Goal: Find specific page/section: Find specific page/section

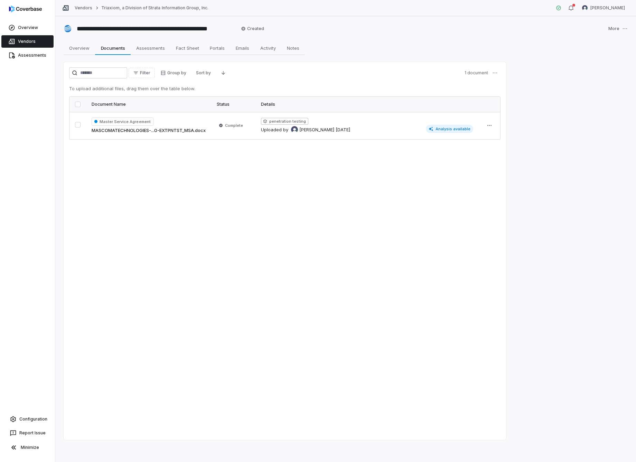
click at [21, 41] on link "Vendors" at bounding box center [27, 41] width 52 height 12
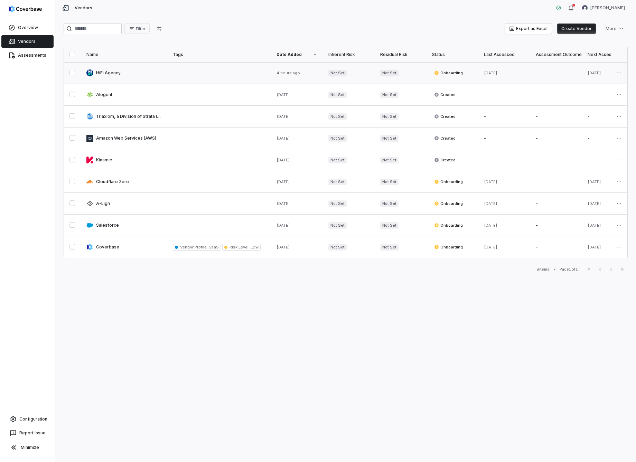
click at [113, 73] on link at bounding box center [124, 72] width 86 height 21
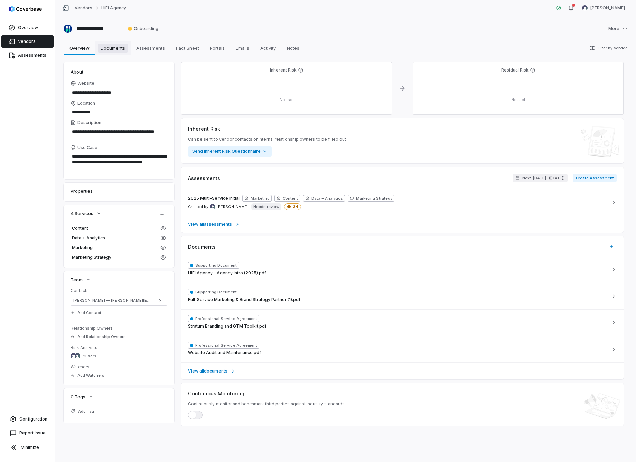
click at [115, 48] on span "Documents" at bounding box center [113, 48] width 30 height 9
type textarea "*"
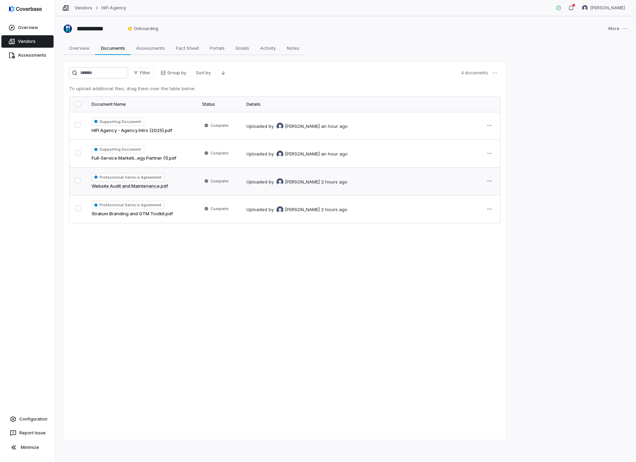
click at [151, 176] on span "Professional Service Agreement" at bounding box center [128, 177] width 73 height 8
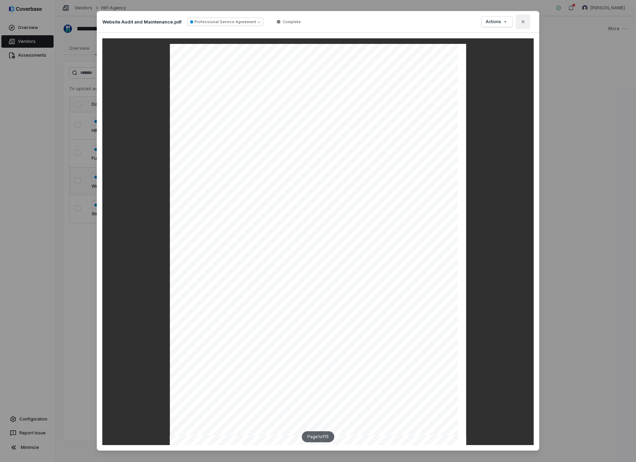
click at [522, 20] on icon "button" at bounding box center [523, 22] width 6 height 6
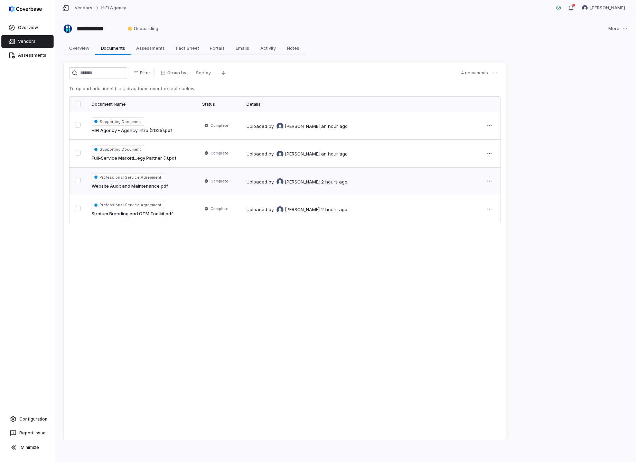
click at [154, 177] on span "Professional Service Agreement" at bounding box center [128, 177] width 73 height 8
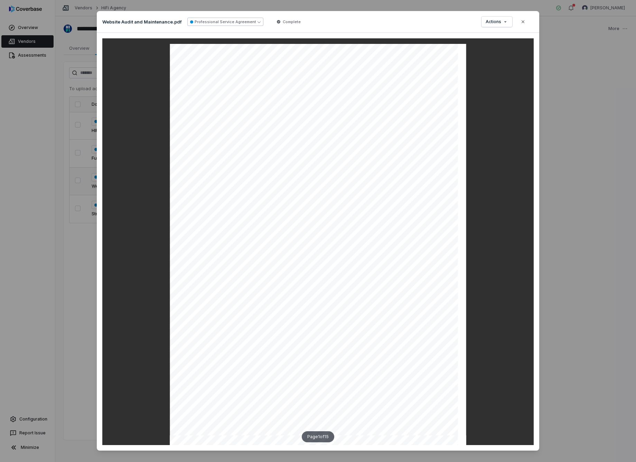
click at [258, 21] on icon "button" at bounding box center [259, 21] width 3 height 3
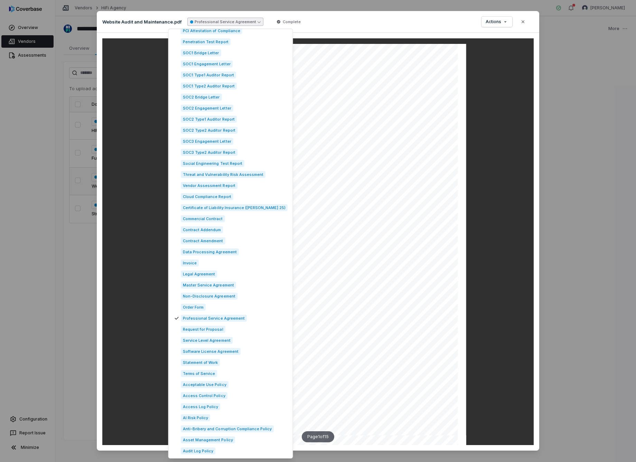
scroll to position [87, 0]
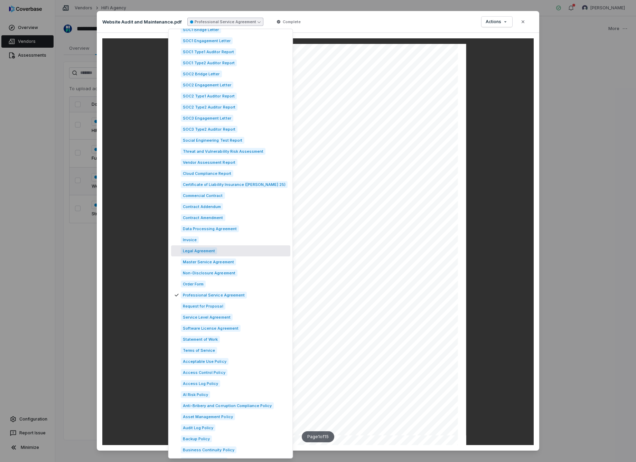
click at [215, 251] on span "Legal Agreement" at bounding box center [199, 251] width 36 height 7
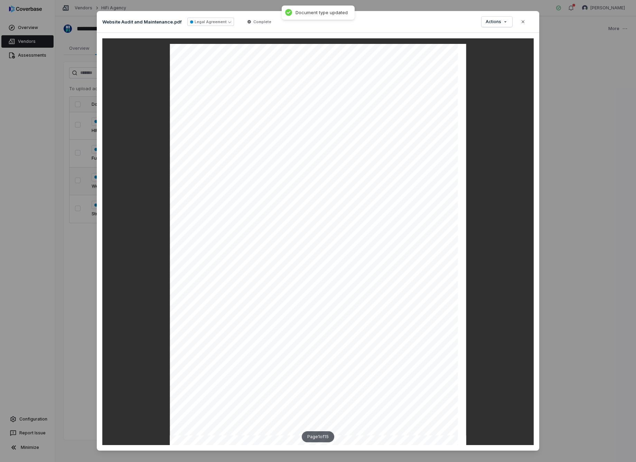
drag, startPoint x: 525, startPoint y: 21, endPoint x: 522, endPoint y: 24, distance: 4.2
click at [525, 21] on icon "button" at bounding box center [523, 22] width 6 height 6
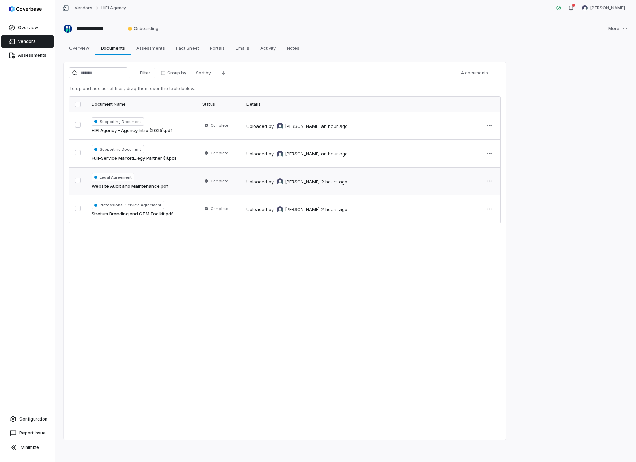
click at [124, 178] on span "Legal Agreement" at bounding box center [113, 177] width 43 height 8
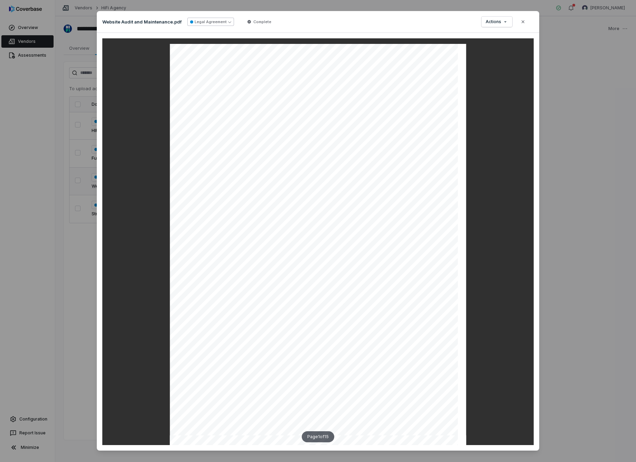
click at [228, 21] on icon "button" at bounding box center [229, 21] width 3 height 3
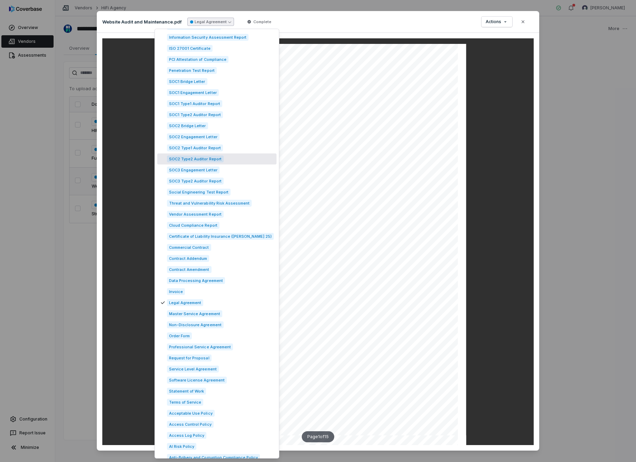
scroll to position [40, 0]
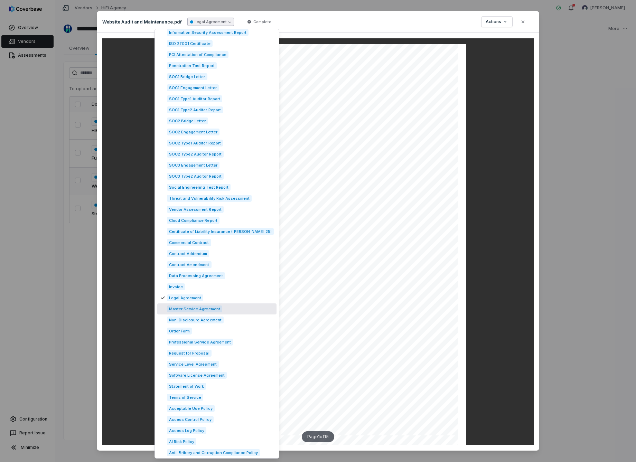
click at [186, 310] on span "Master Service Agreement" at bounding box center [194, 309] width 55 height 7
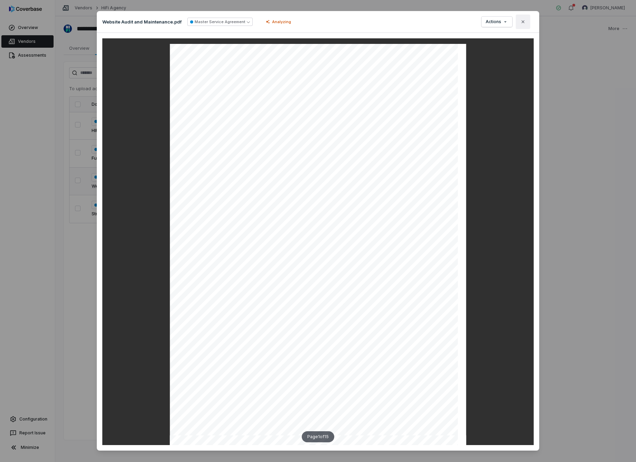
click at [521, 22] on icon "button" at bounding box center [523, 22] width 6 height 6
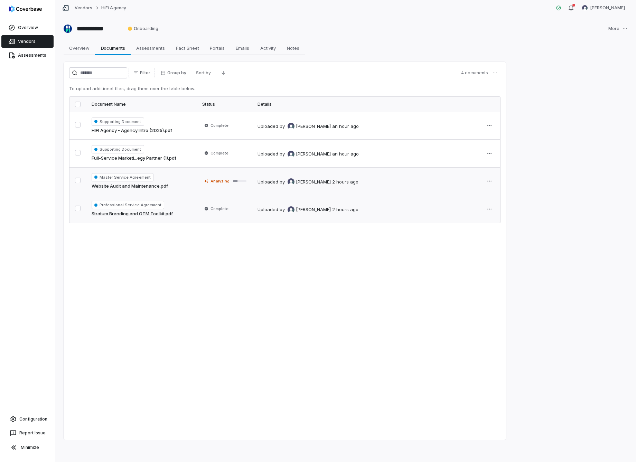
click at [151, 205] on span "Professional Service Agreement" at bounding box center [128, 205] width 73 height 8
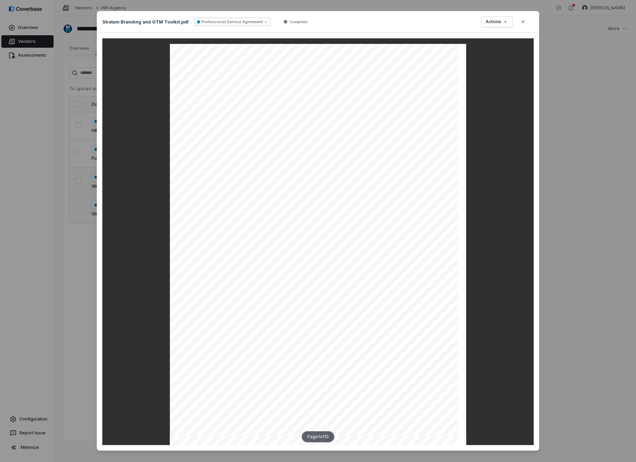
click at [264, 20] on icon "button" at bounding box center [265, 21] width 3 height 3
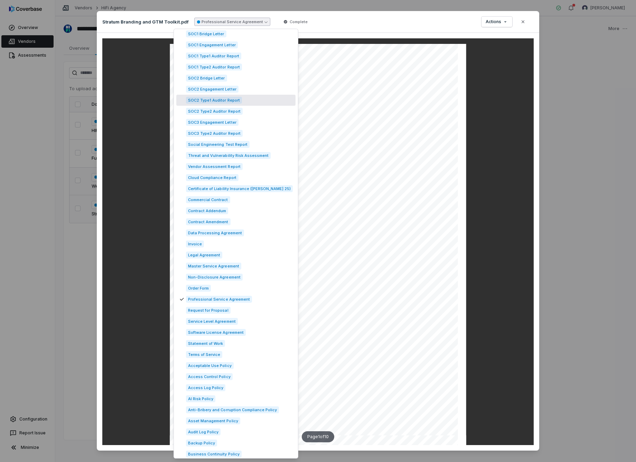
scroll to position [235, 0]
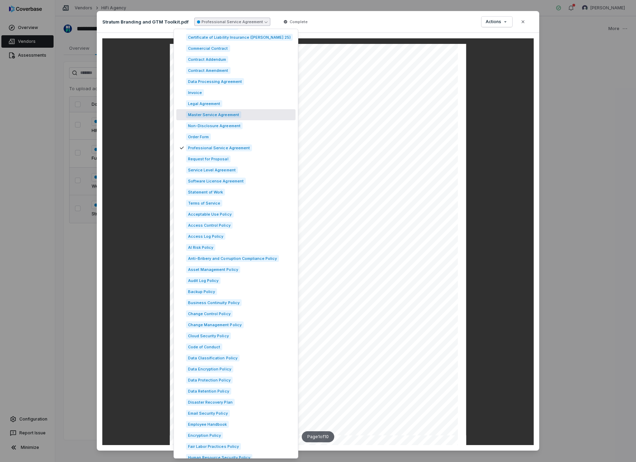
click at [215, 115] on span "Master Service Agreement" at bounding box center [213, 114] width 55 height 7
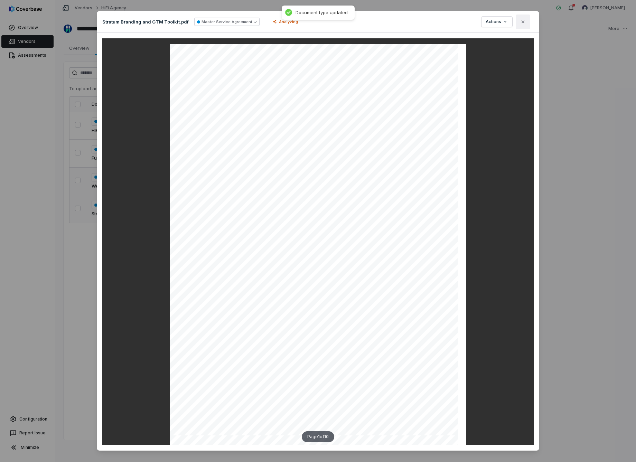
click at [525, 23] on icon "button" at bounding box center [523, 22] width 6 height 6
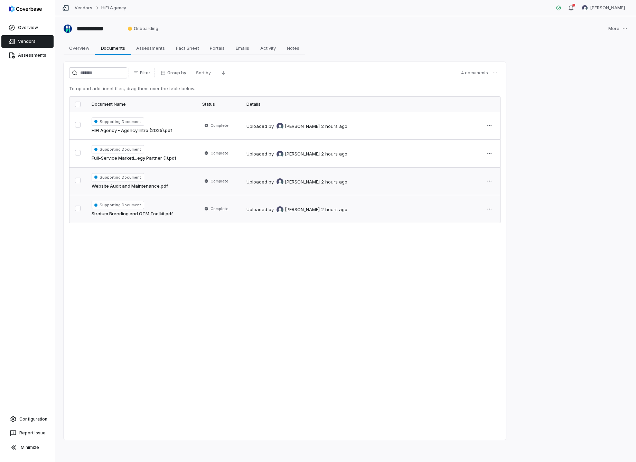
click at [185, 182] on div "Supporting Document Website Audit and Maintenance.pdf" at bounding box center [142, 181] width 100 height 17
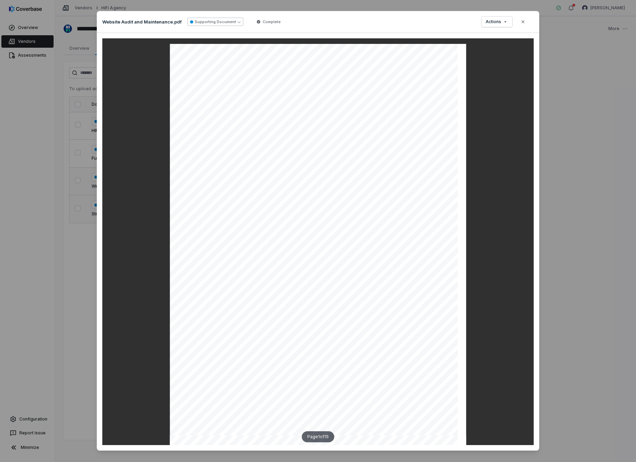
click at [238, 22] on icon "button" at bounding box center [239, 21] width 3 height 3
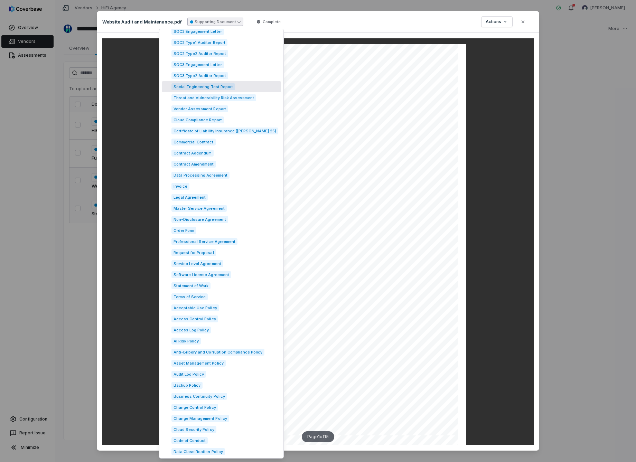
scroll to position [217, 0]
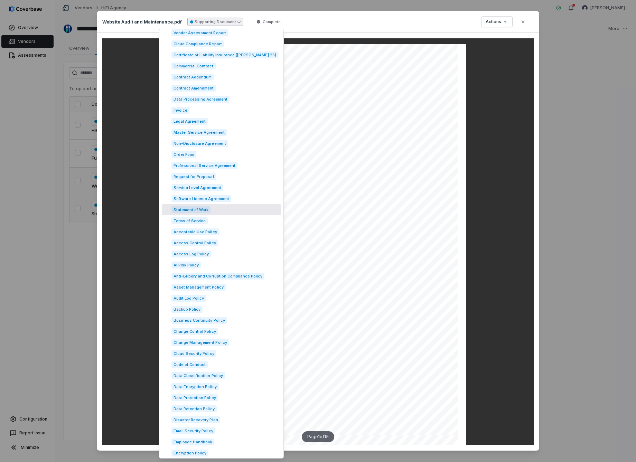
click at [201, 210] on span "Statement of Work" at bounding box center [190, 209] width 39 height 7
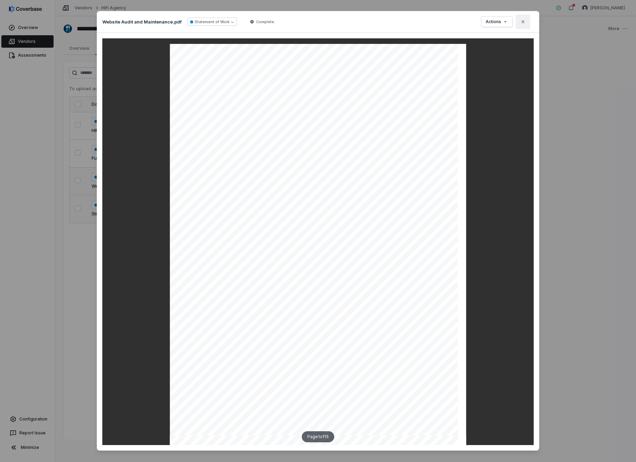
click at [524, 21] on icon "button" at bounding box center [523, 22] width 6 height 6
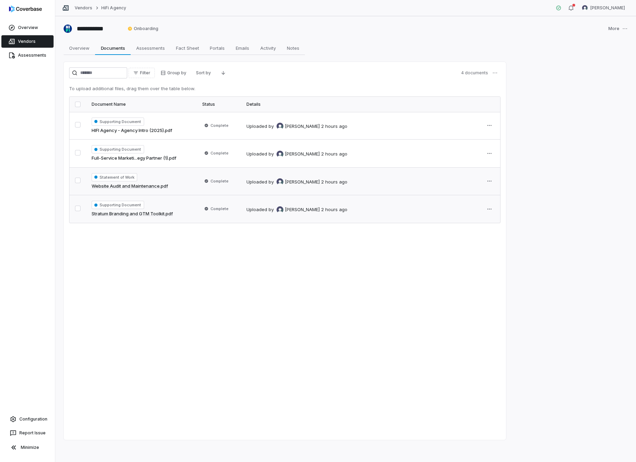
click at [120, 178] on span "Statement of Work" at bounding box center [115, 177] width 46 height 8
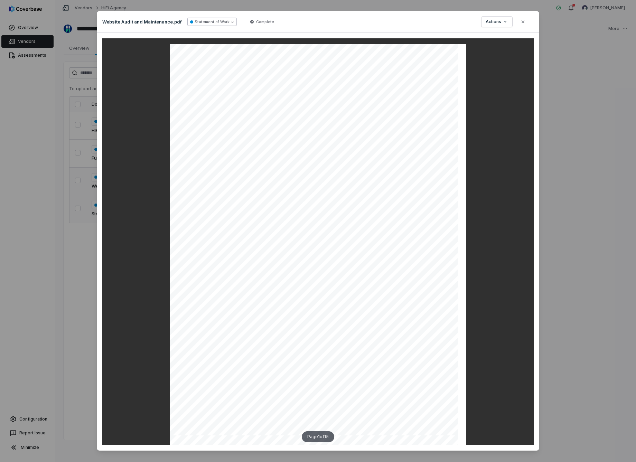
click at [231, 22] on icon "button" at bounding box center [232, 21] width 3 height 3
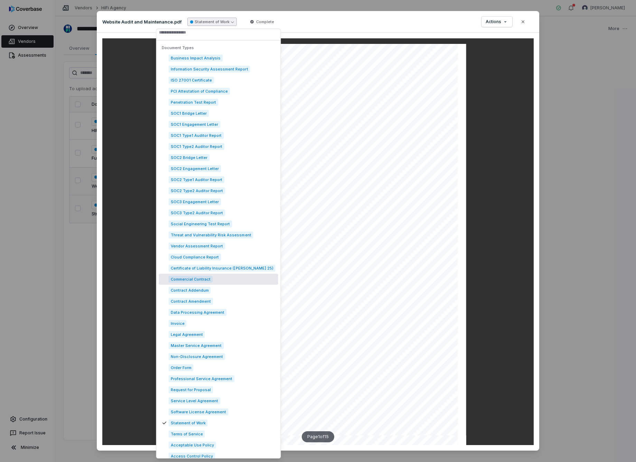
scroll to position [5, 0]
click at [190, 281] on span "Commercial Contract" at bounding box center [191, 278] width 44 height 7
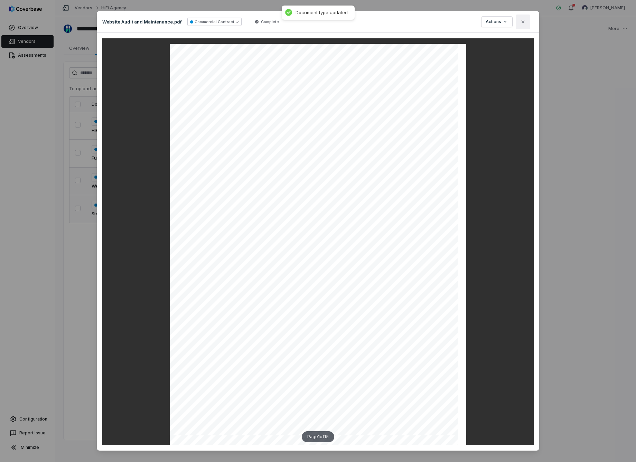
click at [523, 22] on icon "button" at bounding box center [523, 22] width 6 height 6
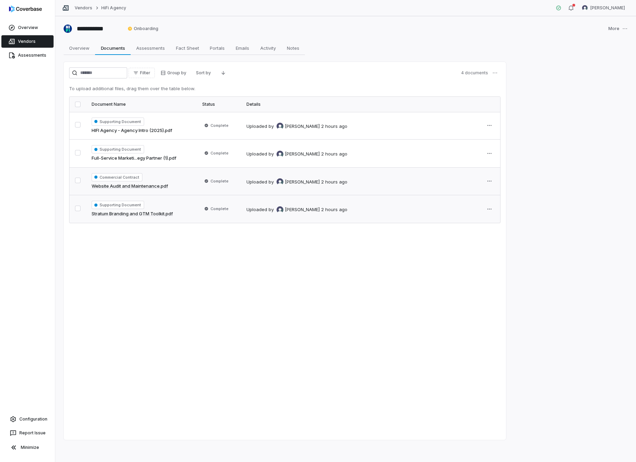
click at [133, 176] on span "Commercial Contract" at bounding box center [117, 177] width 51 height 8
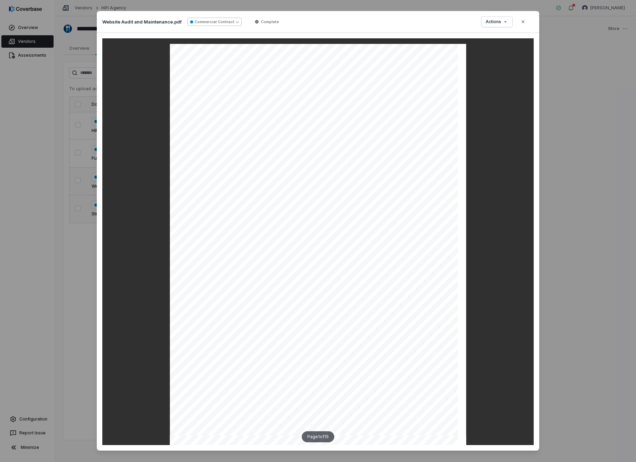
click at [236, 21] on icon "button" at bounding box center [237, 21] width 3 height 3
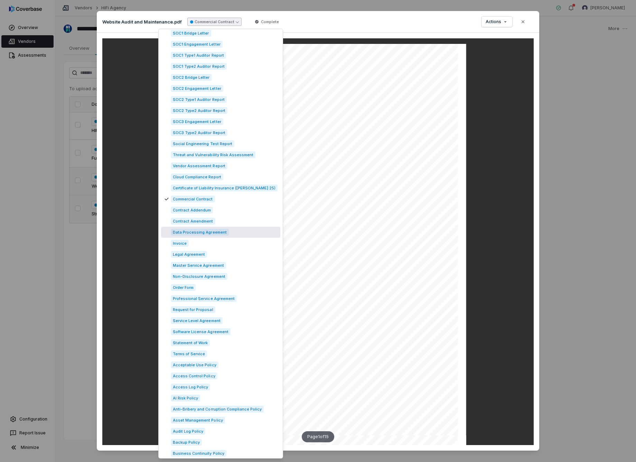
scroll to position [84, 0]
click at [195, 256] on span "Legal Agreement" at bounding box center [189, 254] width 36 height 7
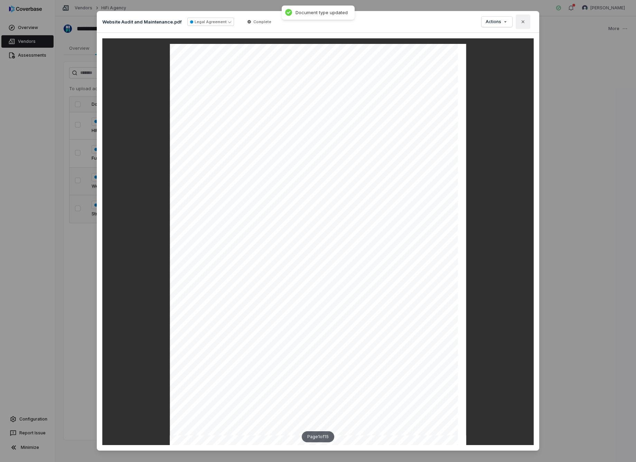
click at [525, 21] on icon "button" at bounding box center [523, 22] width 6 height 6
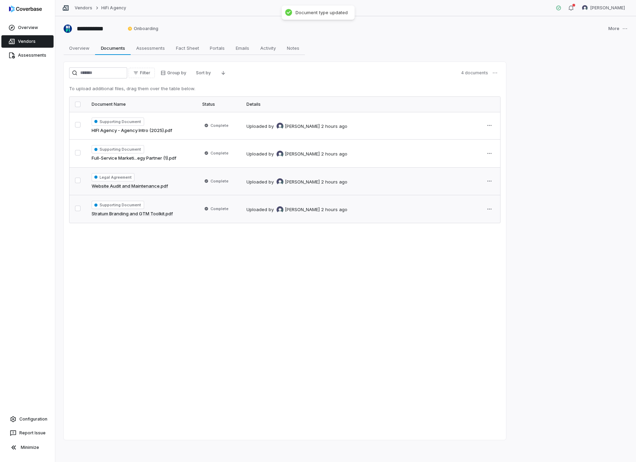
click at [125, 178] on span "Legal Agreement" at bounding box center [113, 177] width 43 height 8
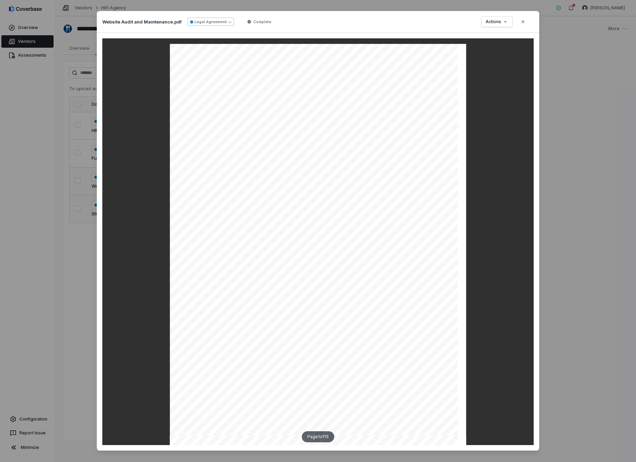
click at [228, 21] on icon "button" at bounding box center [229, 21] width 3 height 3
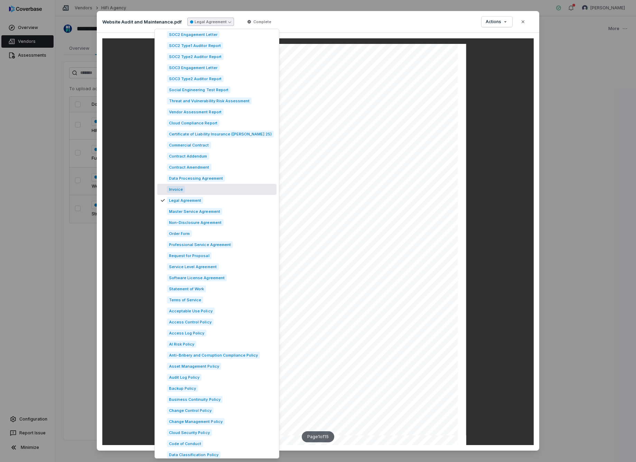
scroll to position [140, 0]
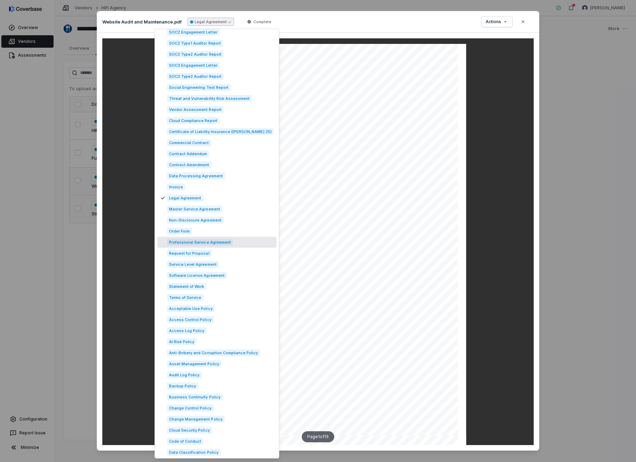
click at [197, 242] on span "Professional Service Agreement" at bounding box center [200, 242] width 66 height 7
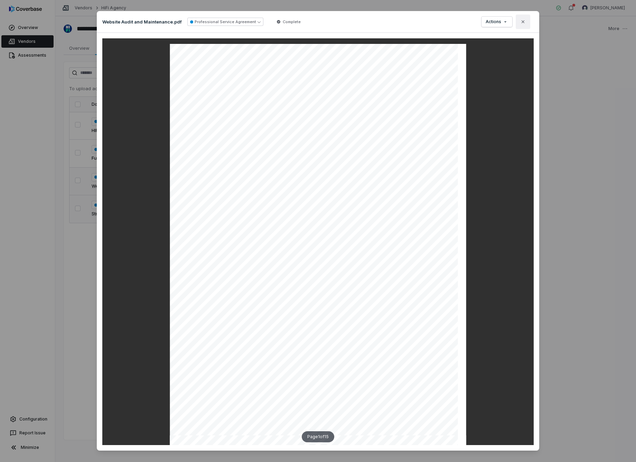
click at [523, 20] on icon "button" at bounding box center [523, 22] width 6 height 6
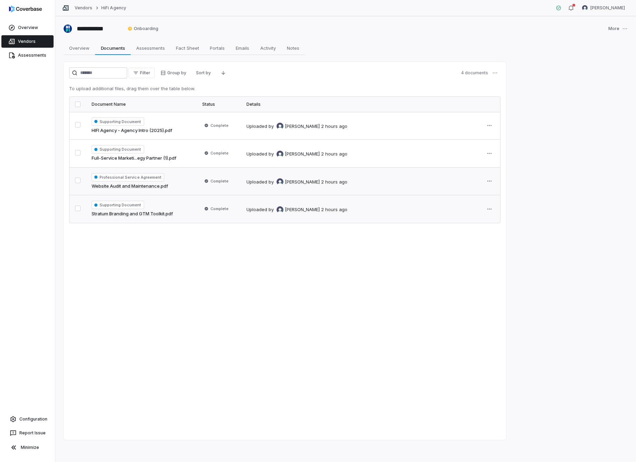
click at [144, 176] on span "Professional Service Agreement" at bounding box center [128, 177] width 73 height 8
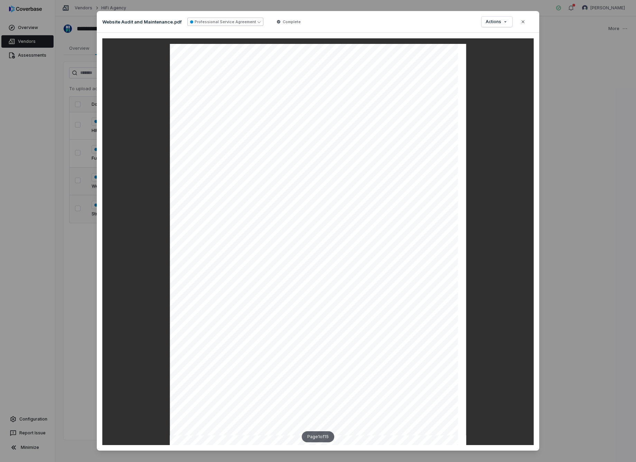
click at [250, 24] on button "Professional Service Agreement" at bounding box center [225, 22] width 76 height 8
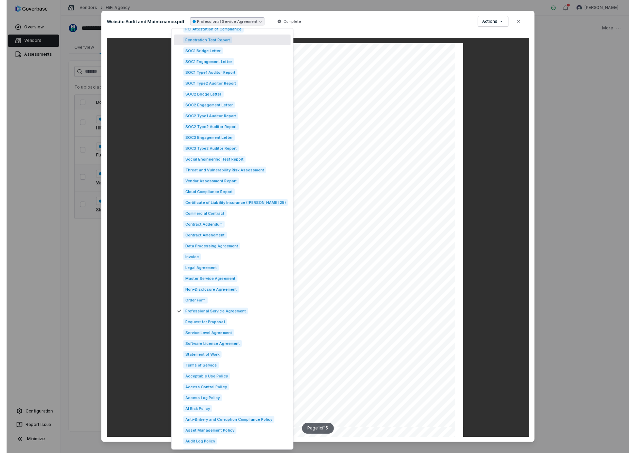
scroll to position [68, 0]
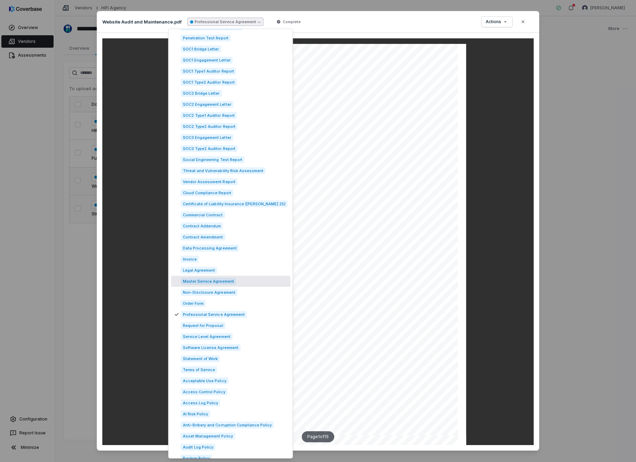
click at [215, 283] on span "Master Service Agreement" at bounding box center [208, 281] width 55 height 7
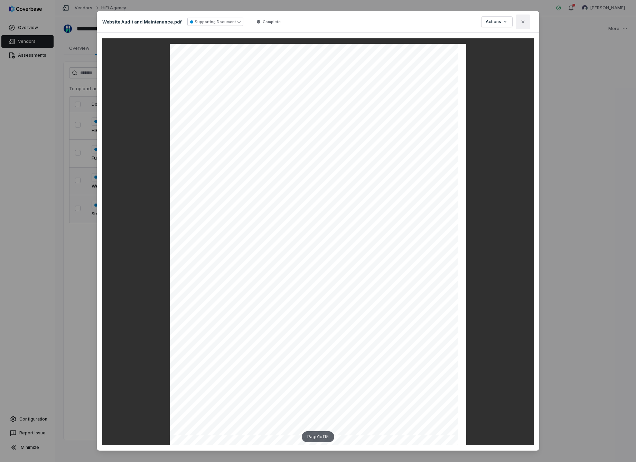
click at [524, 20] on icon "button" at bounding box center [523, 22] width 6 height 6
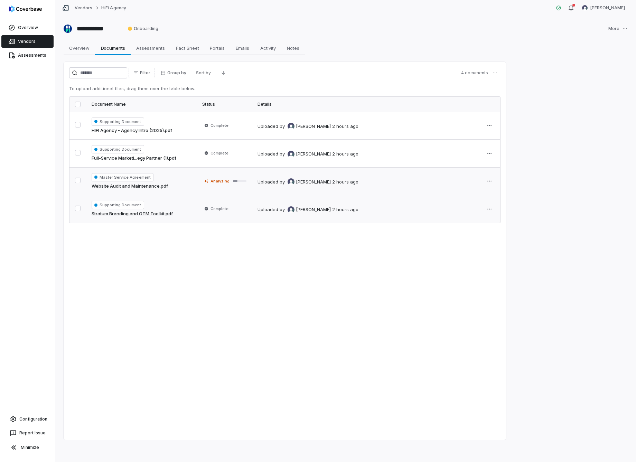
click at [221, 181] on span "Analyzing" at bounding box center [220, 181] width 19 height 6
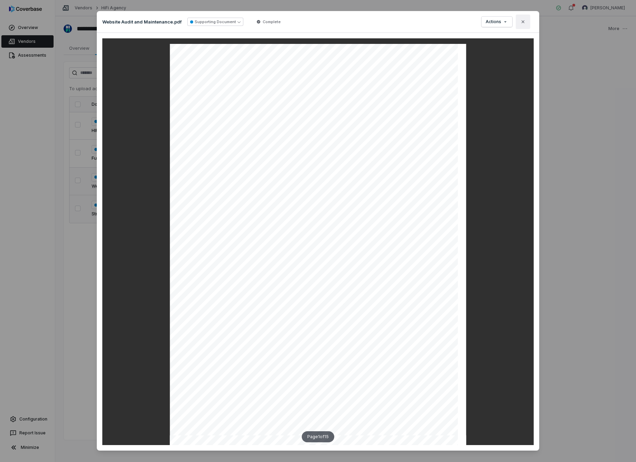
click at [522, 21] on icon "button" at bounding box center [523, 22] width 6 height 6
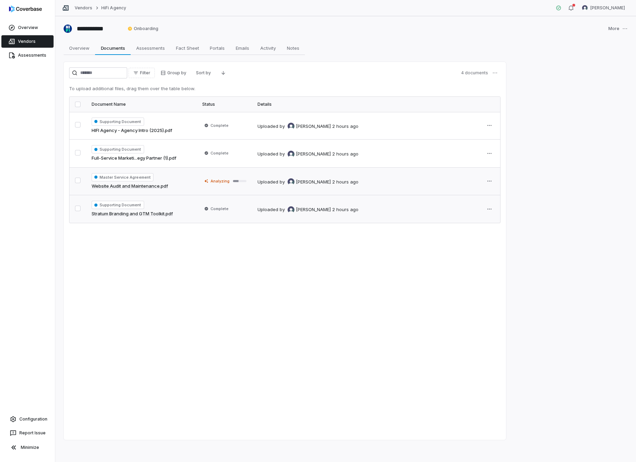
click at [124, 202] on span "Supporting Document" at bounding box center [118, 205] width 53 height 8
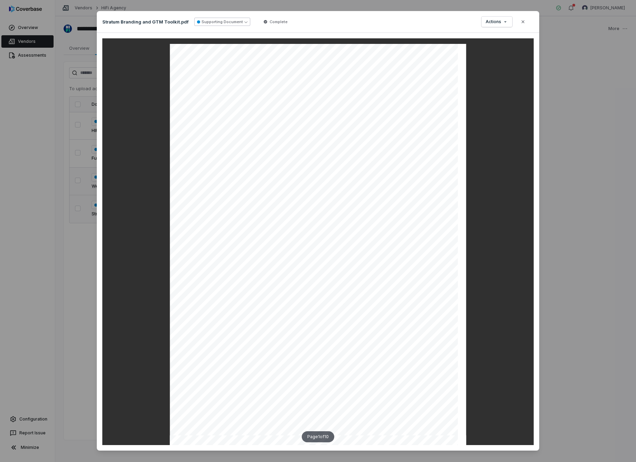
click at [244, 21] on icon "button" at bounding box center [245, 21] width 3 height 3
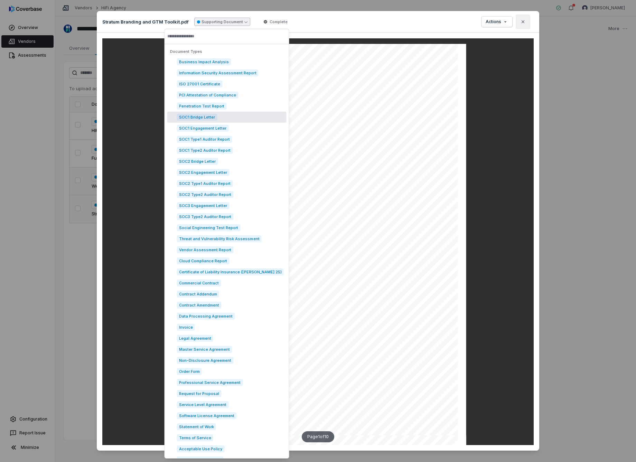
click at [521, 20] on icon "button" at bounding box center [523, 22] width 6 height 6
